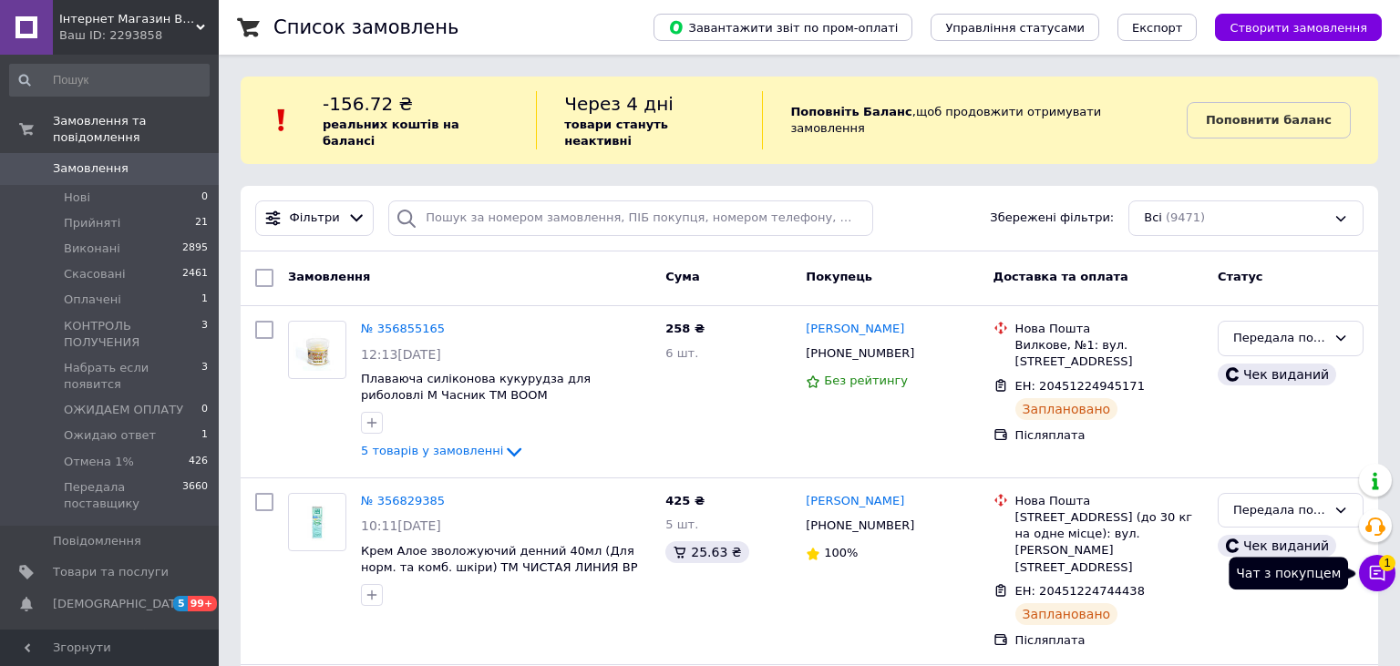
click at [1373, 573] on icon at bounding box center [1377, 573] width 18 height 18
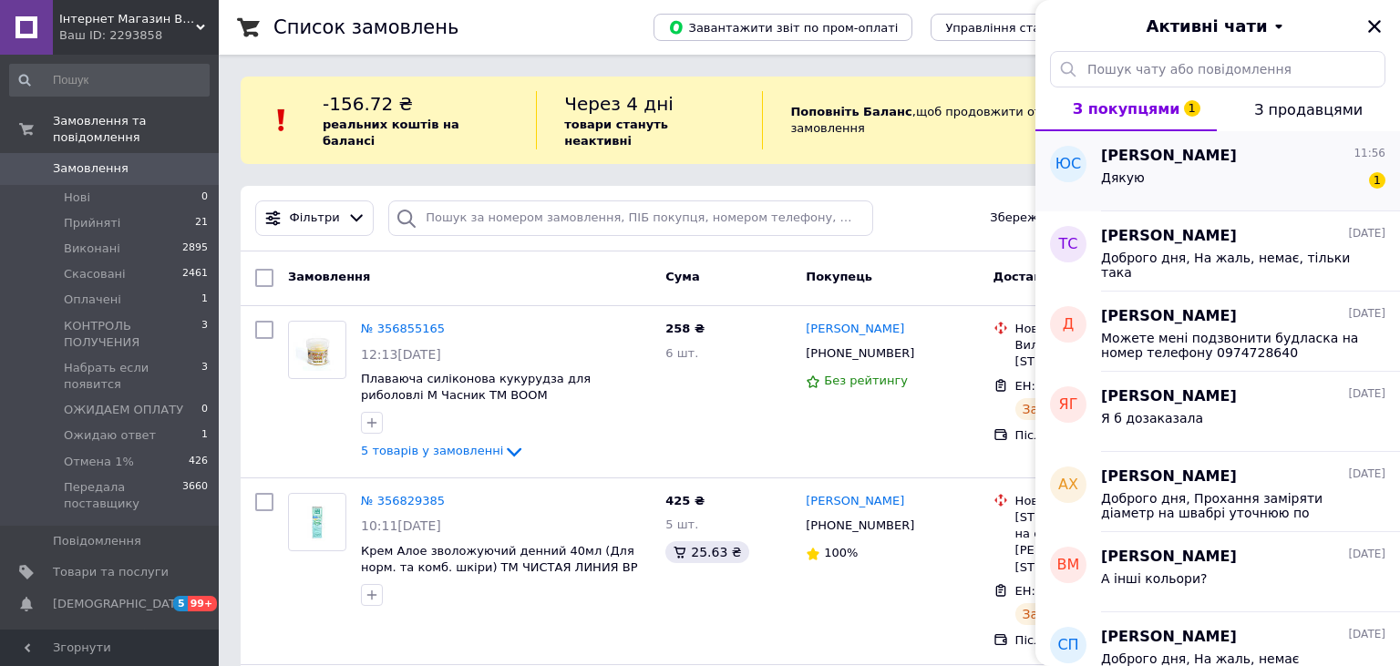
click at [1215, 191] on div "Дякую 1" at bounding box center [1243, 181] width 284 height 29
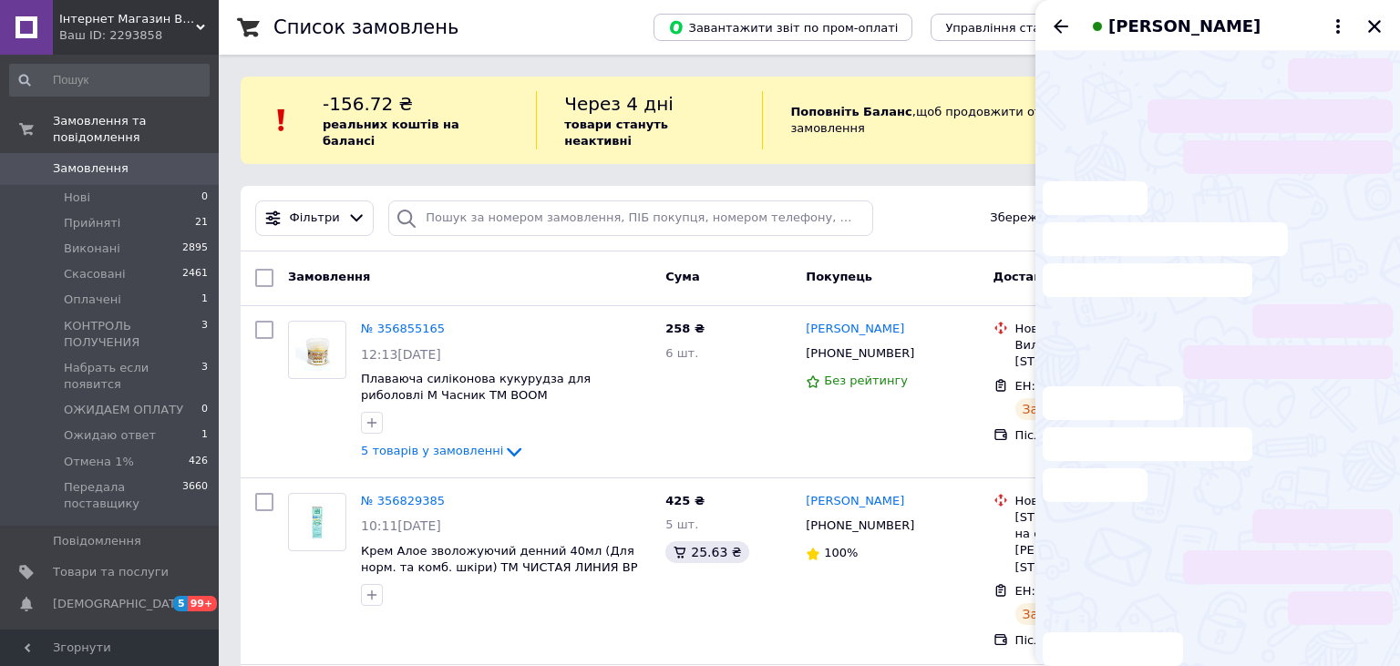
scroll to position [706, 0]
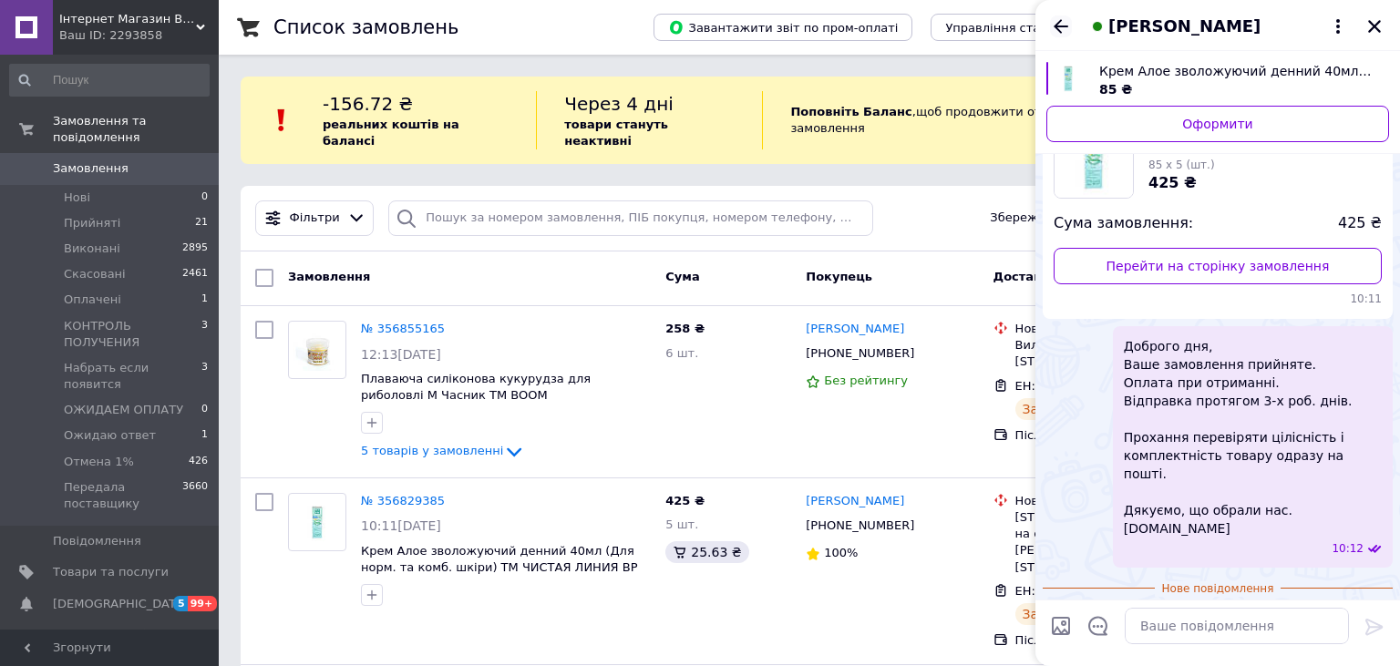
click at [1059, 28] on icon "Назад" at bounding box center [1061, 26] width 22 height 22
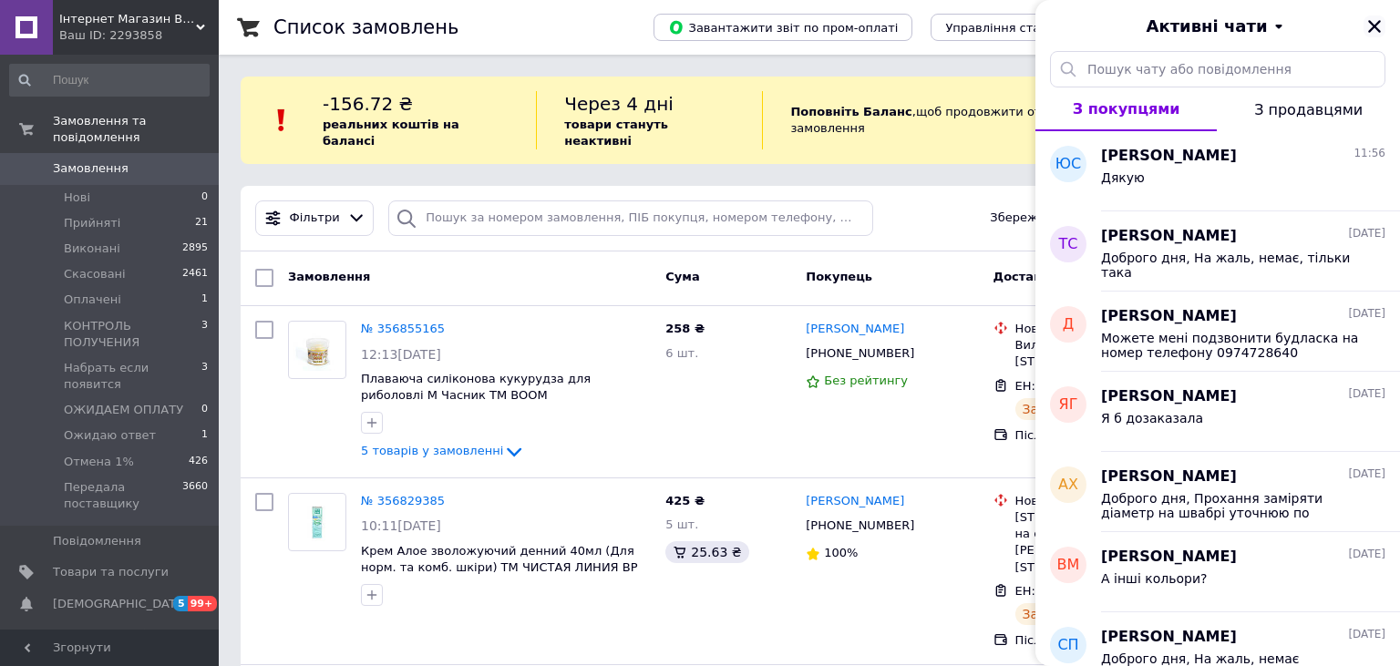
click at [1374, 25] on icon "Закрити" at bounding box center [1374, 26] width 13 height 13
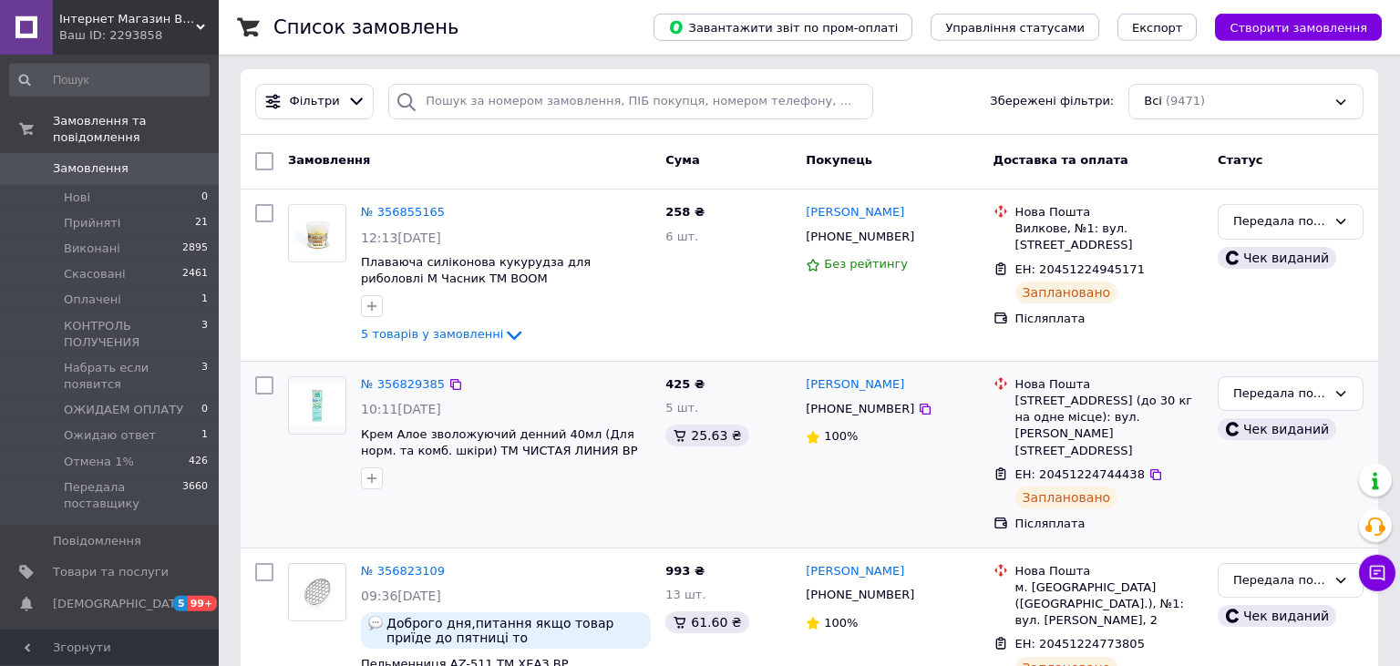
scroll to position [0, 0]
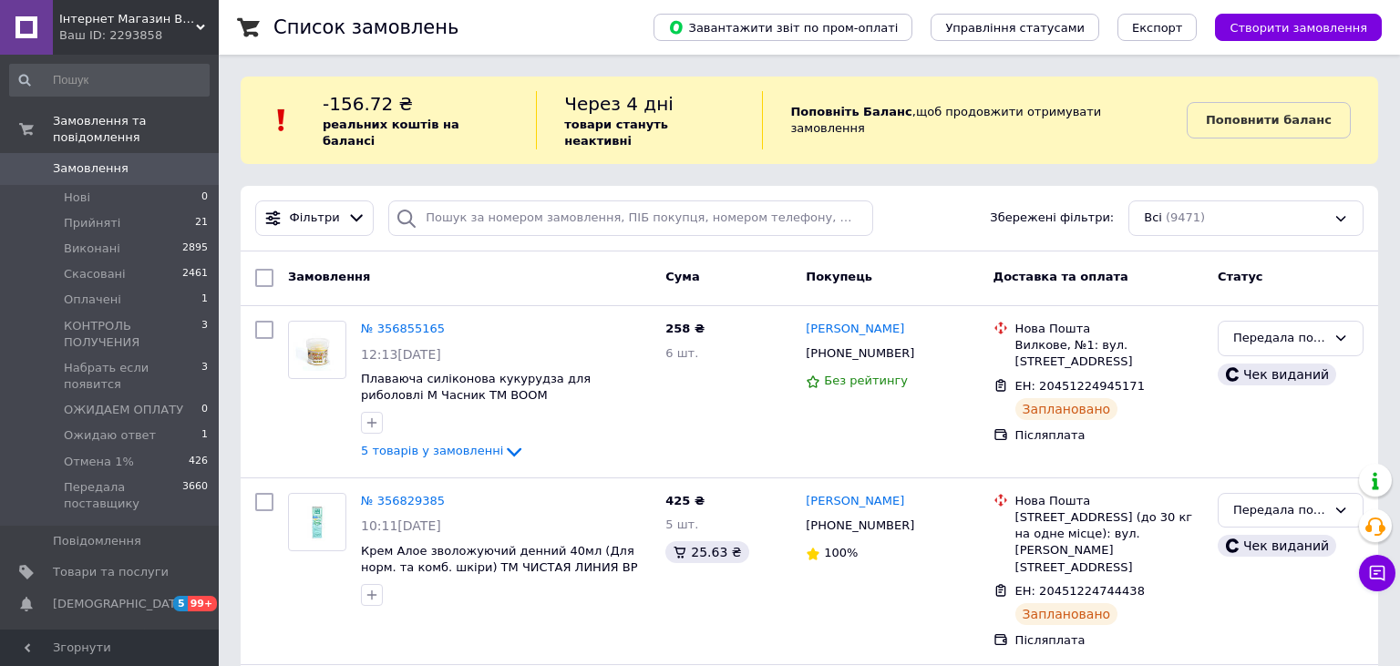
click at [185, 36] on div "Ваш ID: 2293858" at bounding box center [139, 35] width 160 height 16
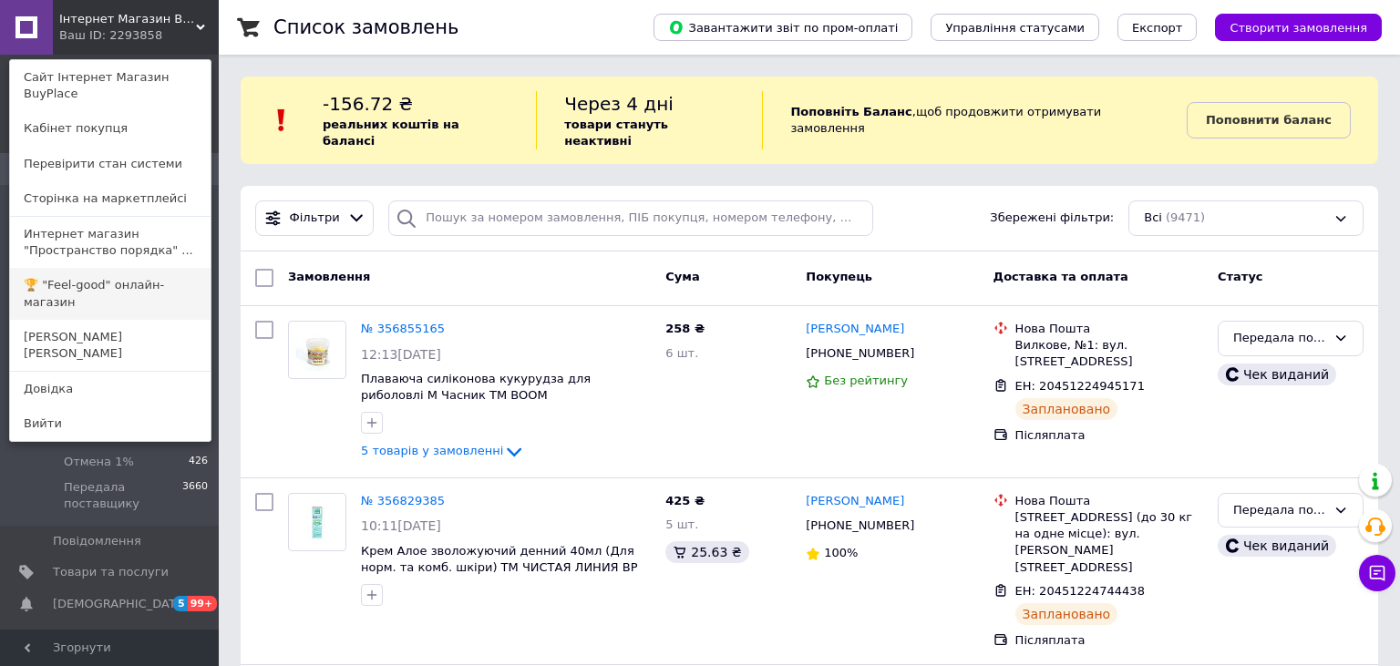
click at [134, 275] on link "🏆 "Feel-good" онлайн-магазин" at bounding box center [110, 293] width 201 height 51
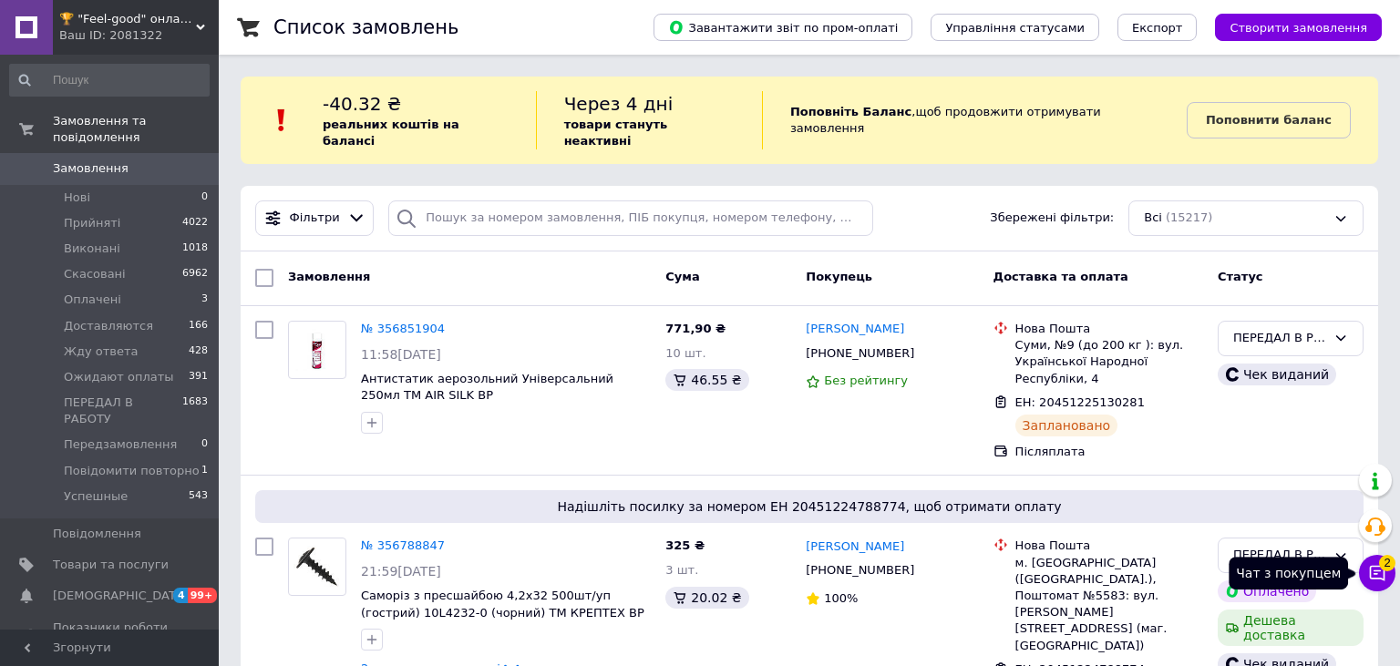
click at [1379, 582] on icon at bounding box center [1377, 573] width 18 height 18
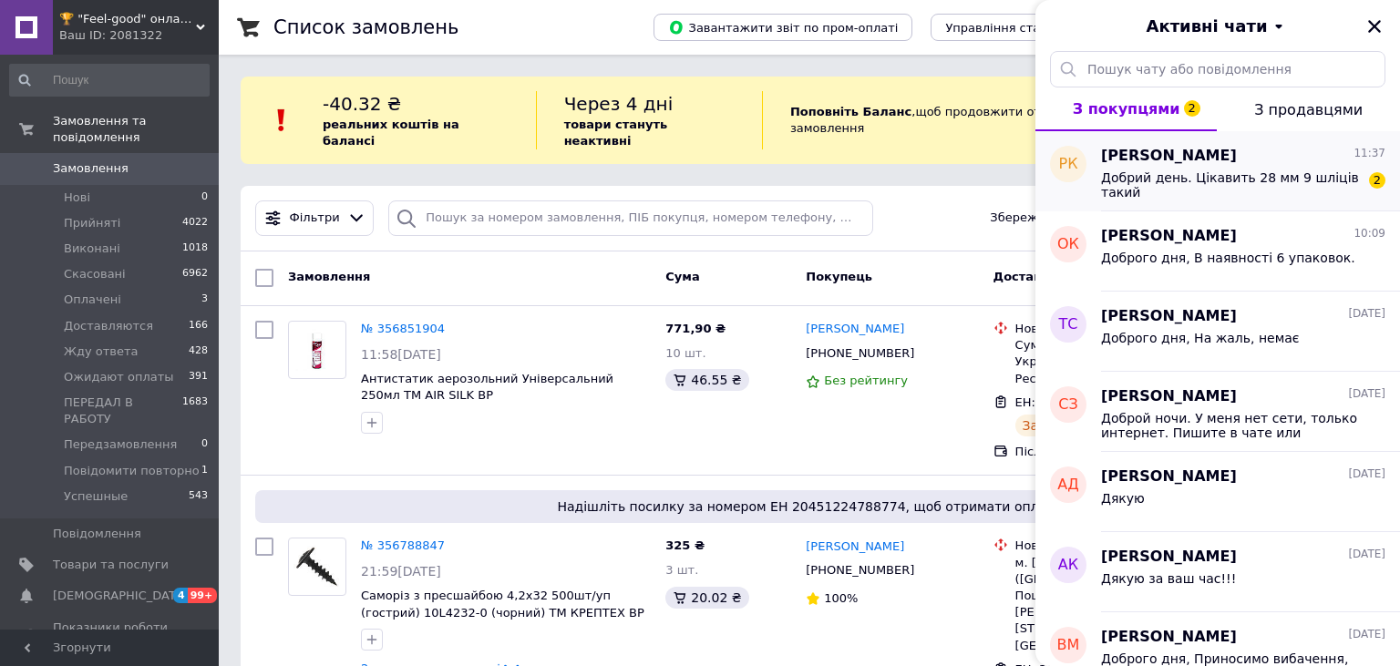
click at [1202, 181] on span "Добрий день. Цікавить 28 мм 9 шліців такий" at bounding box center [1230, 184] width 259 height 29
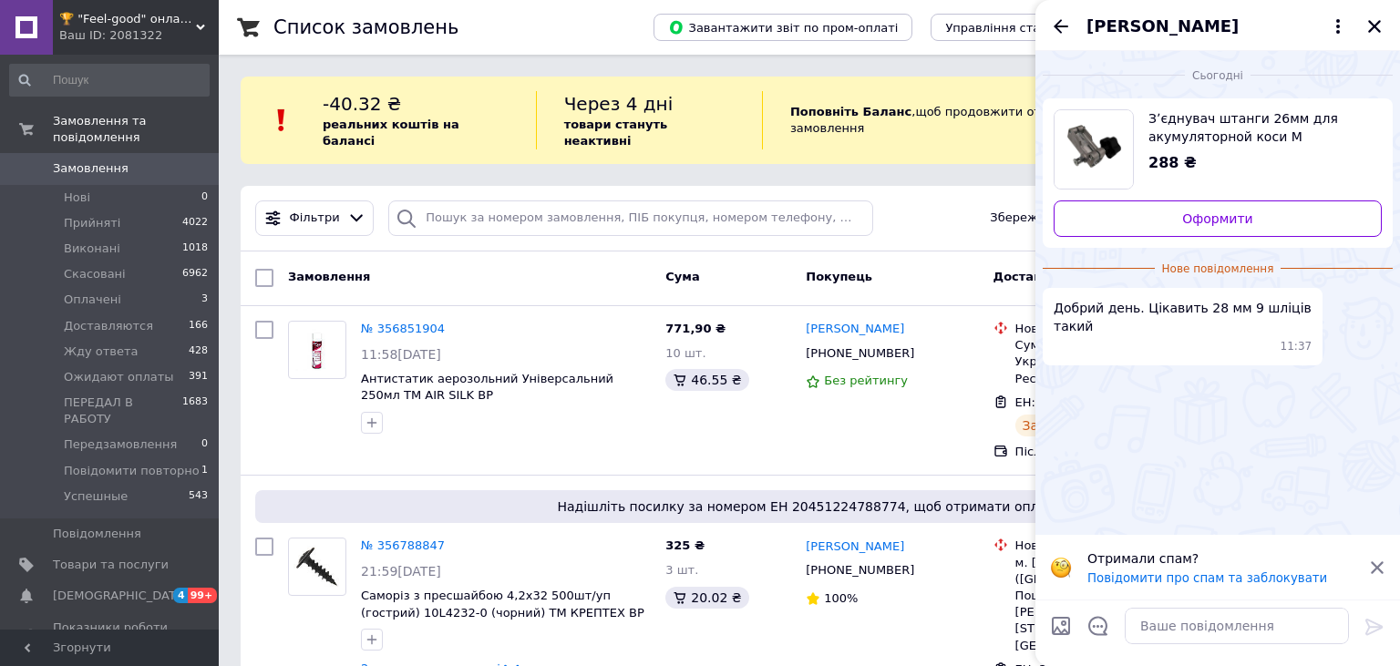
click at [1248, 137] on span "Зʼєднувач штанги 26мм для акумуляторной коси М [GEOGRAPHIC_DATA]" at bounding box center [1258, 127] width 219 height 36
